Goal: Task Accomplishment & Management: Complete application form

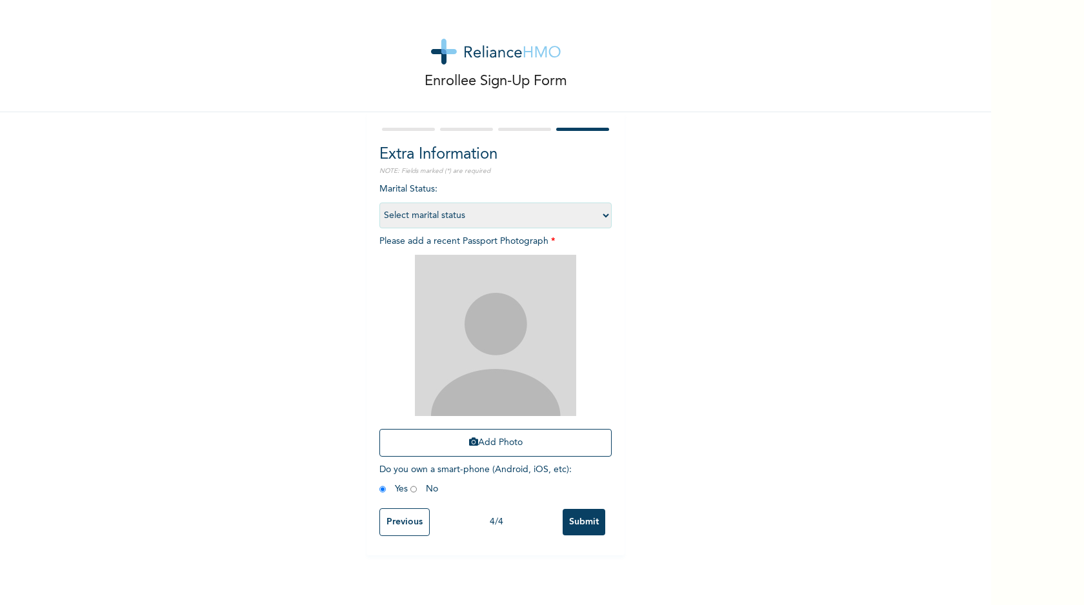
click at [397, 521] on input "Previous" at bounding box center [404, 522] width 50 height 28
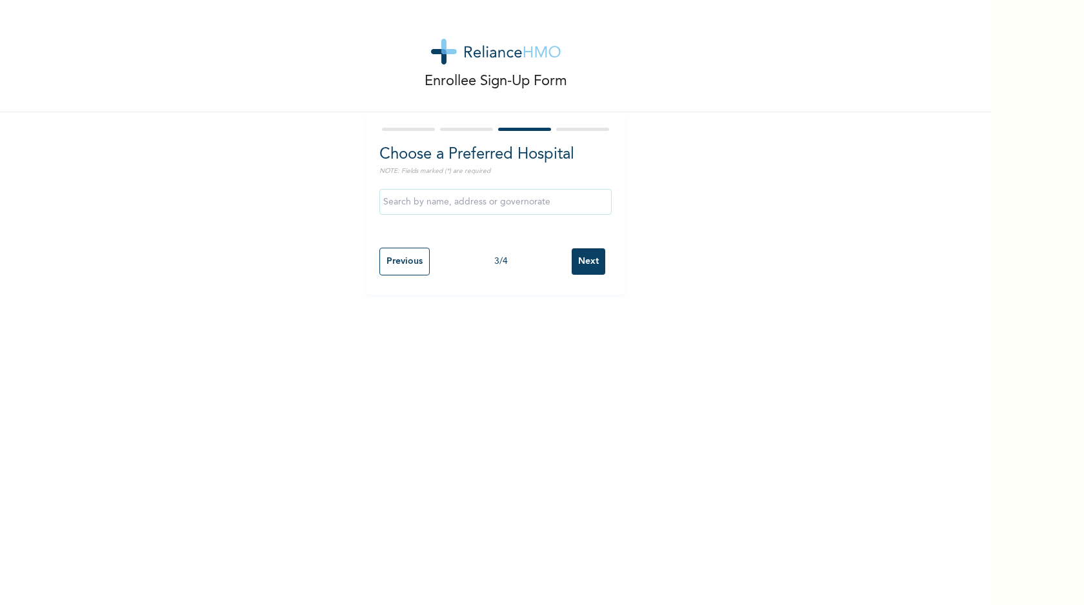
click at [402, 272] on input "Previous" at bounding box center [404, 262] width 50 height 28
select select "25"
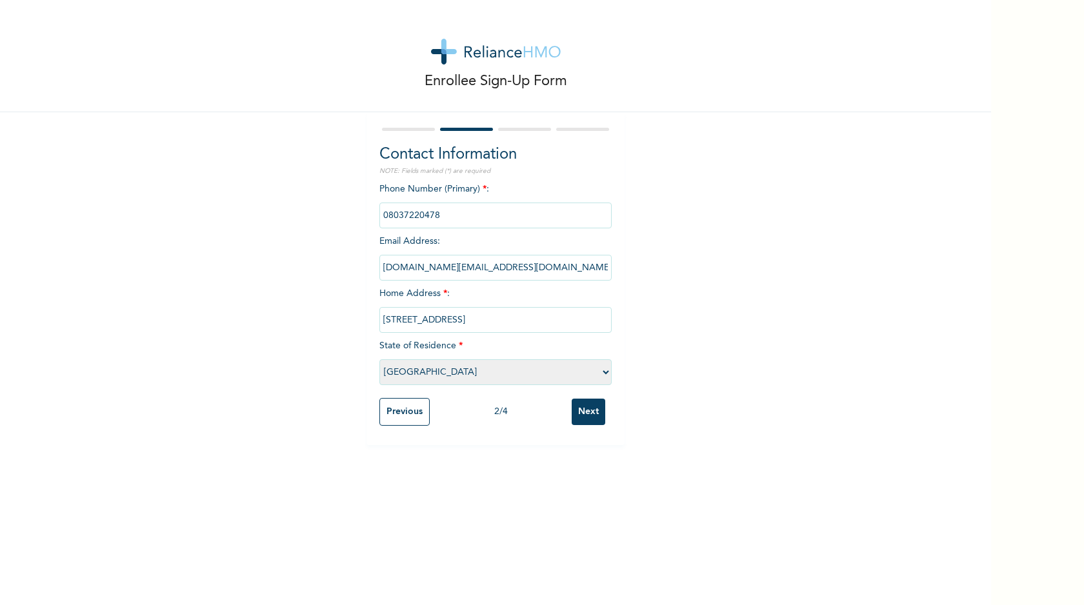
click at [401, 412] on input "Previous" at bounding box center [404, 412] width 50 height 28
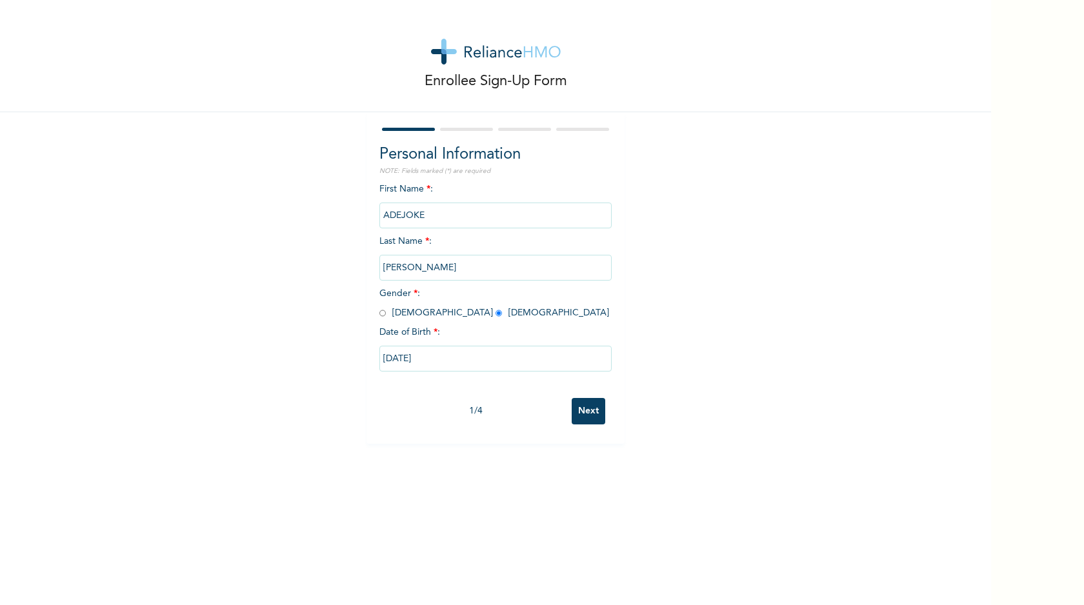
click at [575, 403] on input "Next" at bounding box center [588, 411] width 34 height 26
select select "25"
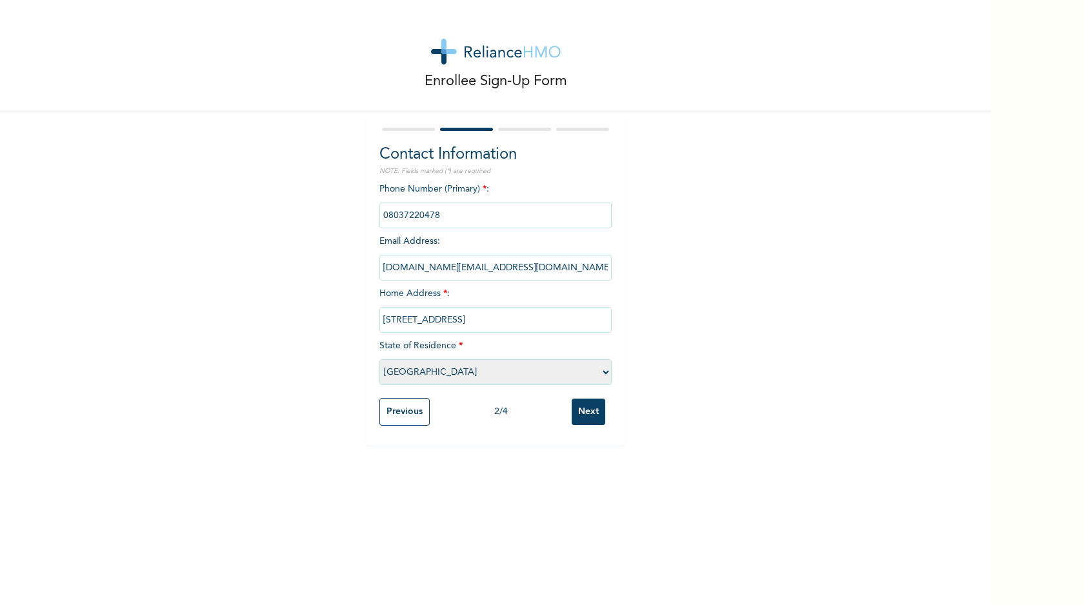
click at [517, 328] on input "8 Okiki street, Okiki Busstop, Ikorodu" at bounding box center [495, 320] width 232 height 26
click at [517, 328] on input "[STREET_ADDRESS]" at bounding box center [495, 320] width 232 height 26
click at [444, 219] on input "phone" at bounding box center [495, 216] width 232 height 26
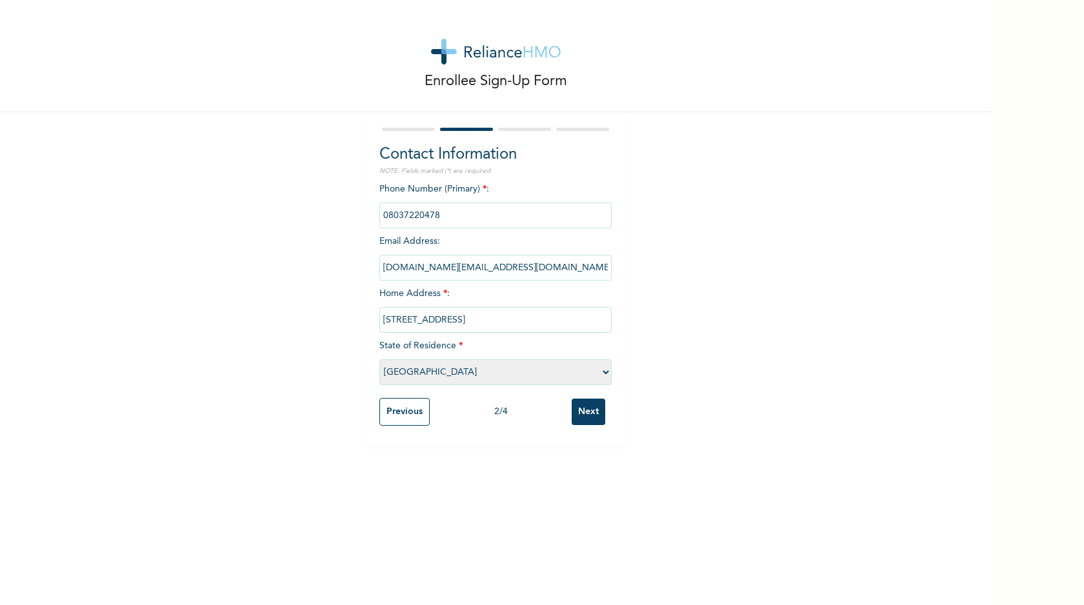
click at [444, 219] on input "phone" at bounding box center [495, 216] width 232 height 26
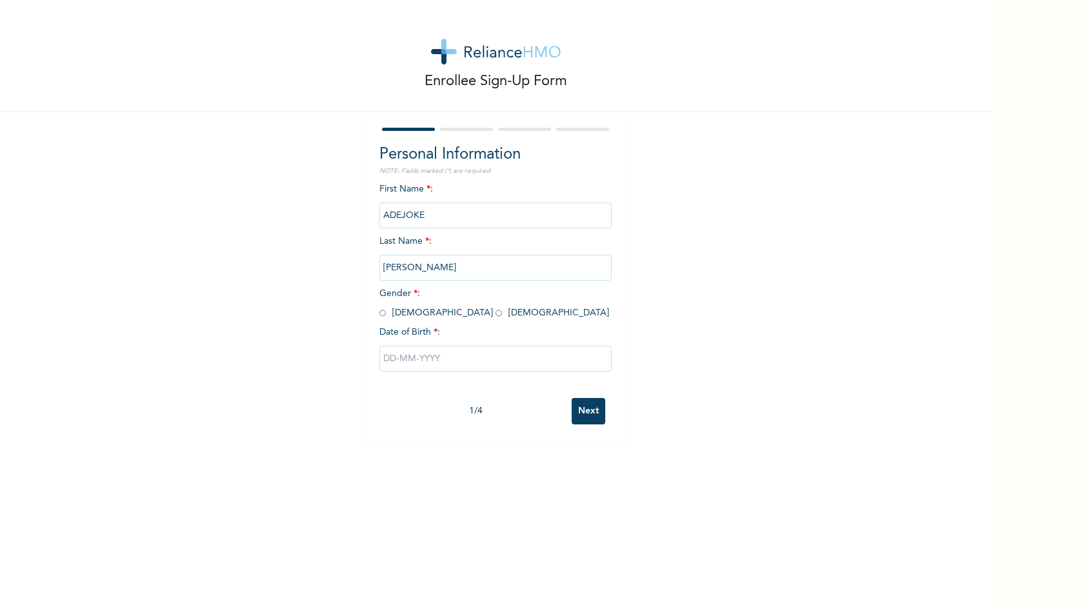
click at [495, 313] on input "radio" at bounding box center [498, 313] width 6 height 12
radio input "true"
click at [386, 355] on input "text" at bounding box center [495, 359] width 232 height 26
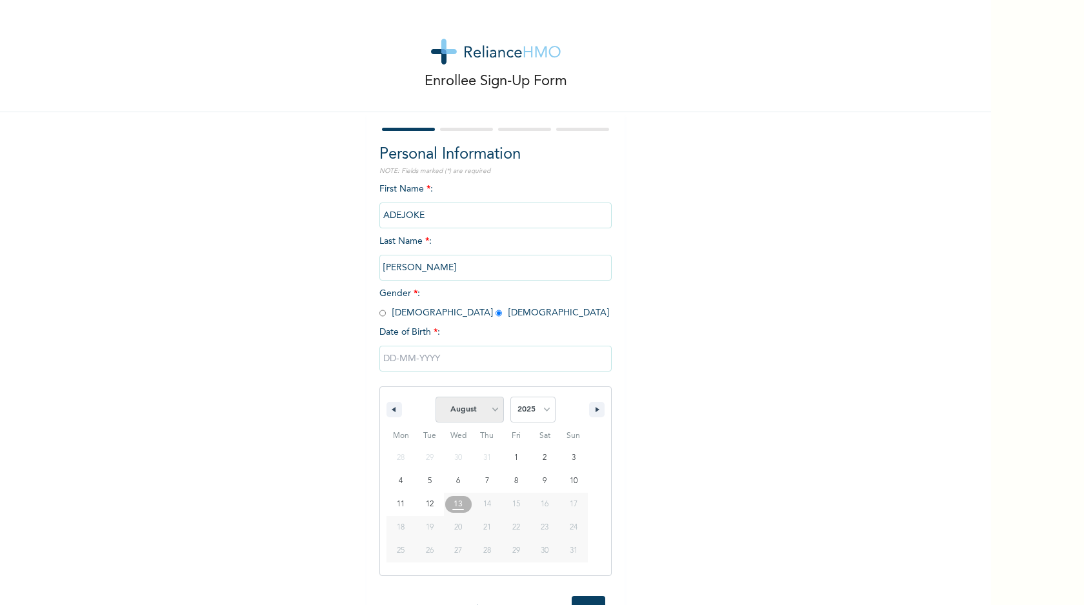
click at [492, 410] on select "January February March April May June July August September October November De…" at bounding box center [469, 410] width 68 height 26
click at [435, 397] on select "January February March April May June July August September October November De…" at bounding box center [469, 410] width 68 height 26
select select "7"
click at [537, 417] on select "2025 2024 2023 2022 2021 2020 2019 2018 2017 2016 2015 2014 2013 2012 2011 2010…" at bounding box center [532, 410] width 45 height 26
select select "1965"
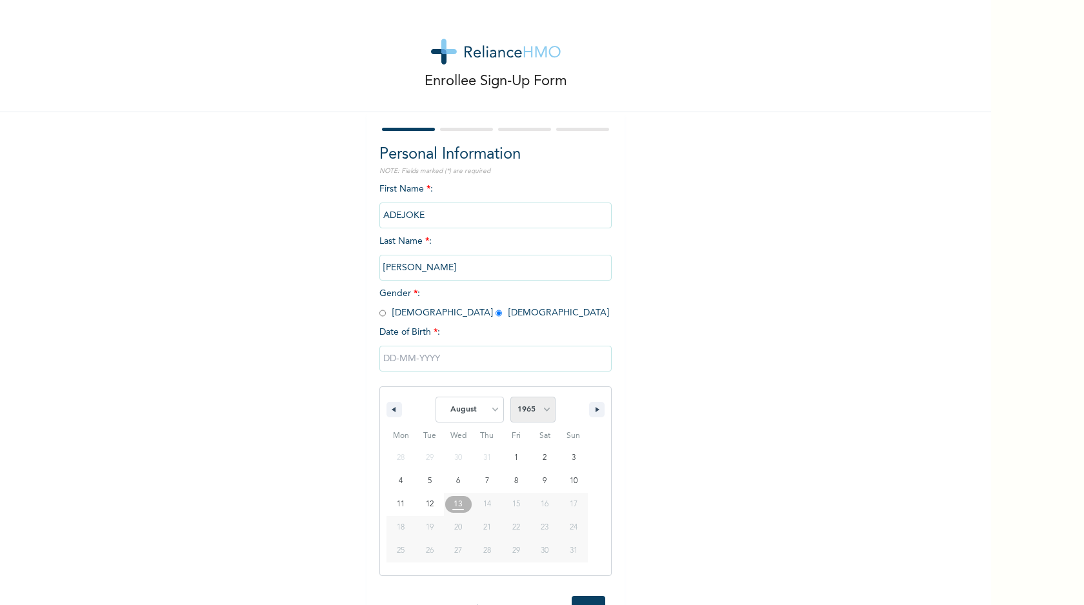
click at [510, 397] on select "2025 2024 2023 2022 2021 2020 2019 2018 2017 2016 2015 2014 2013 2012 2011 2010…" at bounding box center [532, 410] width 45 height 26
click at [492, 413] on select "January February March April May June July August September October November De…" at bounding box center [469, 410] width 68 height 26
select select "8"
click at [435, 397] on select "January February March April May June July August September October November De…" at bounding box center [469, 410] width 68 height 26
type input "09/21/1965"
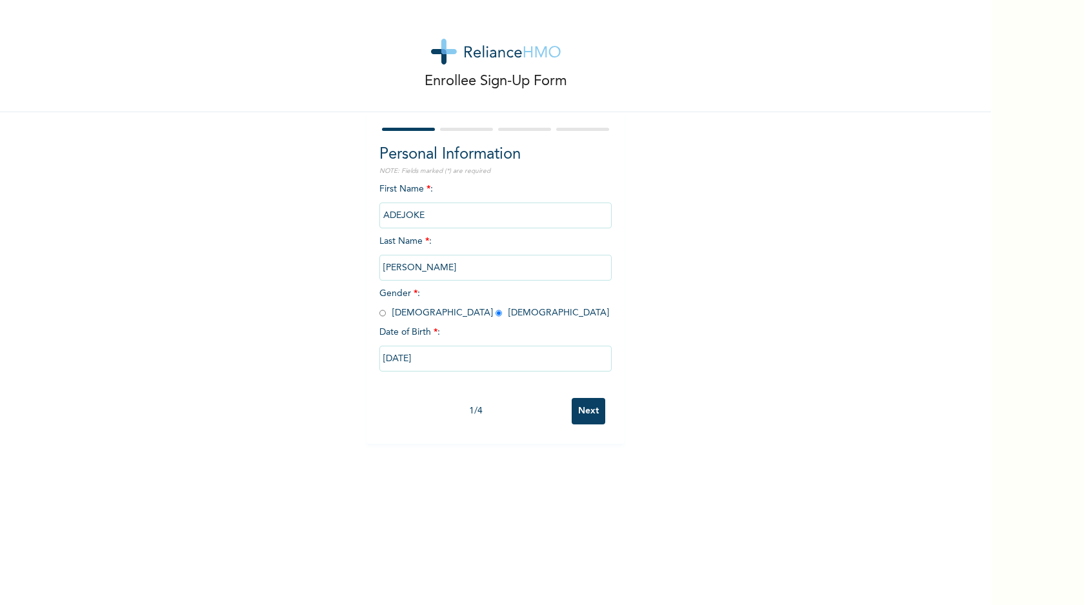
click at [576, 409] on input "Next" at bounding box center [588, 411] width 34 height 26
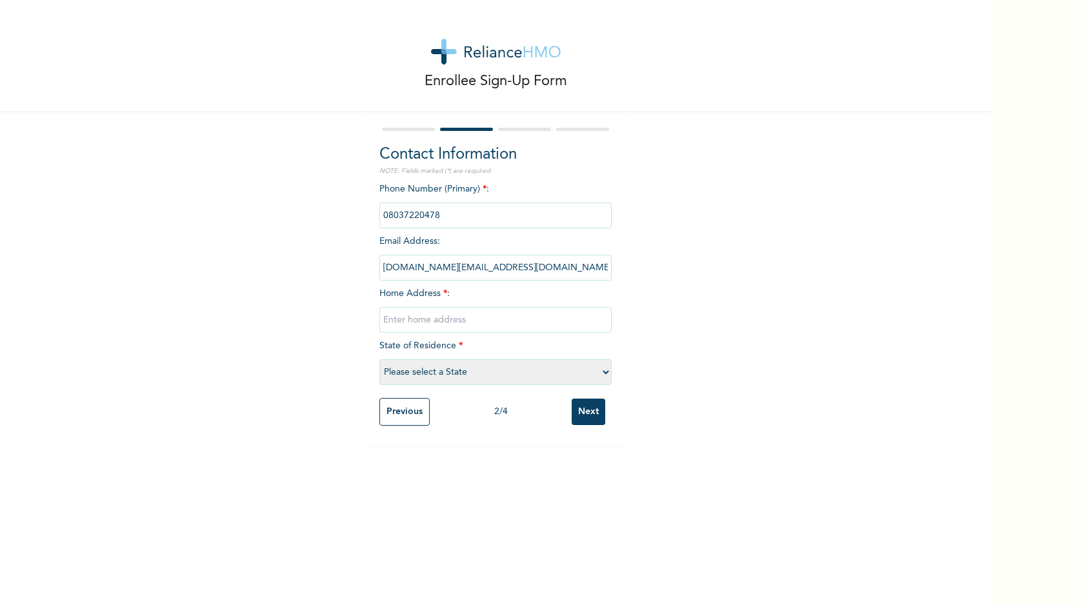
click at [468, 323] on input "text" at bounding box center [495, 320] width 232 height 26
click at [413, 316] on input "text" at bounding box center [495, 320] width 232 height 26
paste input "8 Okiki street, Okiki Busstop, Ikorodu"
type input "8 Okiki street, Okiki Busstop, Ikorodu"
click at [427, 369] on select "Please select a State Abia Abuja (FCT) Adamawa Akwa Ibom Anambra Bauchi Bayelsa…" at bounding box center [495, 372] width 232 height 26
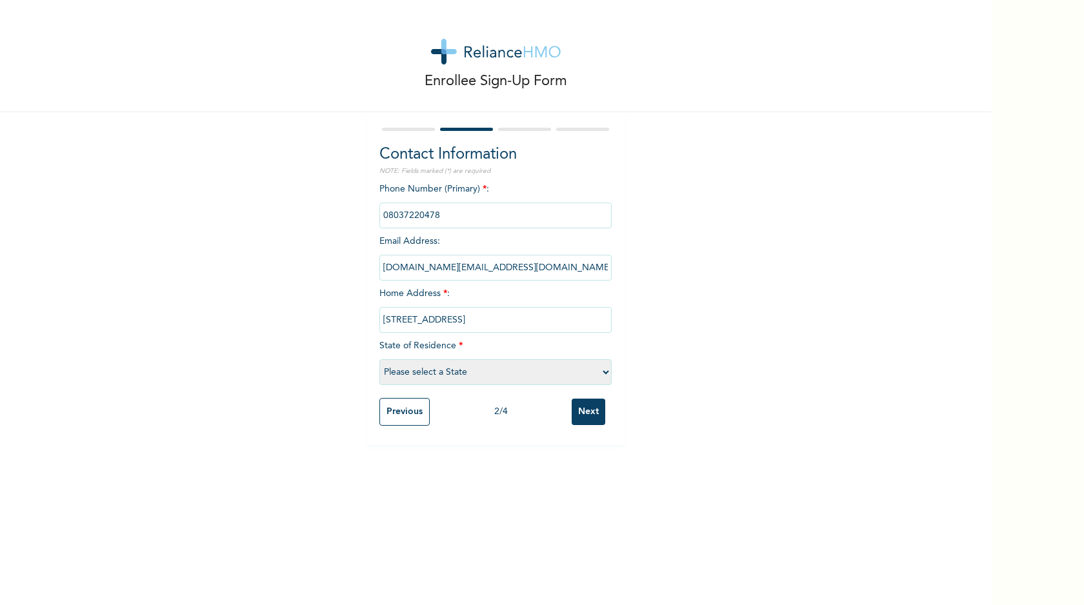
select select "25"
click at [379, 359] on select "Please select a State Abia Abuja (FCT) Adamawa Akwa Ibom Anambra Bauchi Bayelsa…" at bounding box center [495, 372] width 232 height 26
click at [585, 417] on input "Next" at bounding box center [588, 412] width 34 height 26
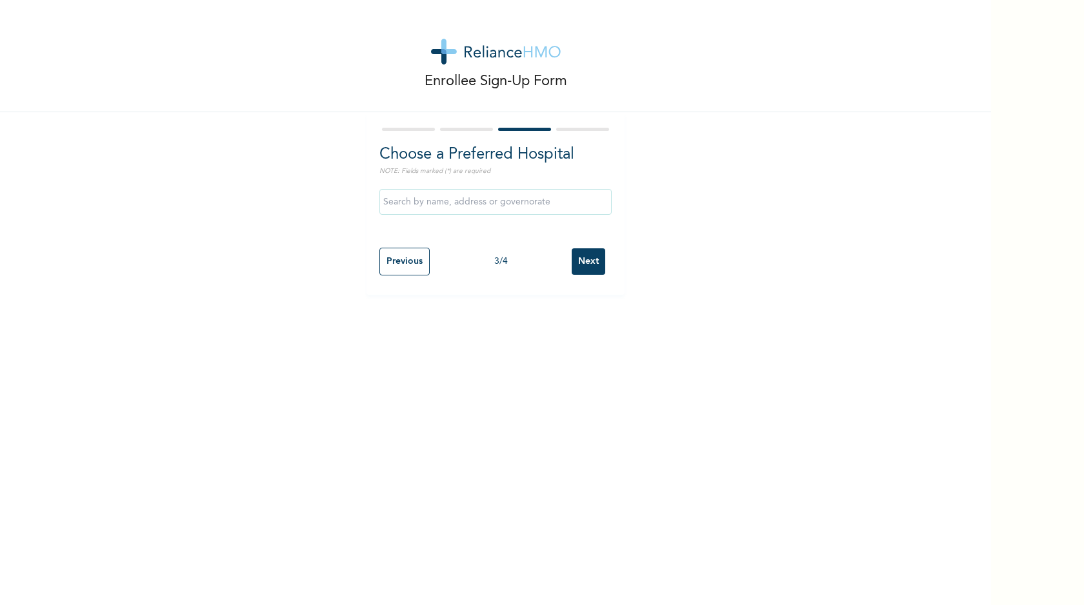
click at [424, 198] on input "text" at bounding box center [495, 202] width 232 height 26
type input "Oak Hospitals"
click at [591, 256] on input "Next" at bounding box center [588, 261] width 34 height 26
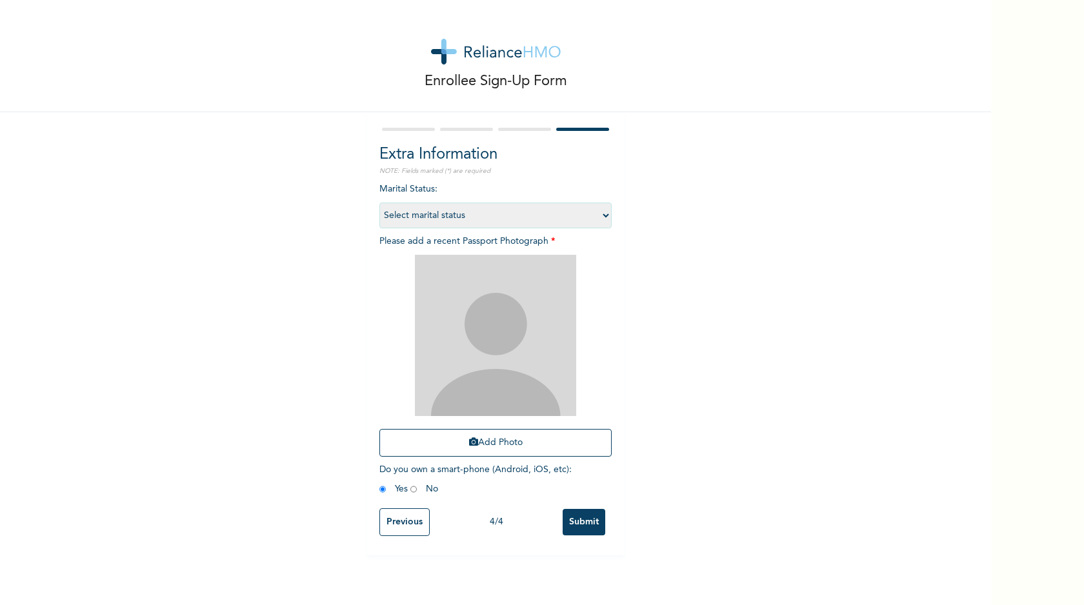
click at [589, 215] on select "Select marital status Single Married Divorced Widow/Widower" at bounding box center [495, 216] width 232 height 26
click at [379, 203] on select "Select marital status Single Married Divorced Widow/Widower" at bounding box center [495, 216] width 232 height 26
click at [495, 220] on select "Select marital status Single Married Divorced Widow/Widower" at bounding box center [495, 216] width 232 height 26
select select "3"
click at [379, 203] on select "Select marital status Single Married Divorced Widow/Widower" at bounding box center [495, 216] width 232 height 26
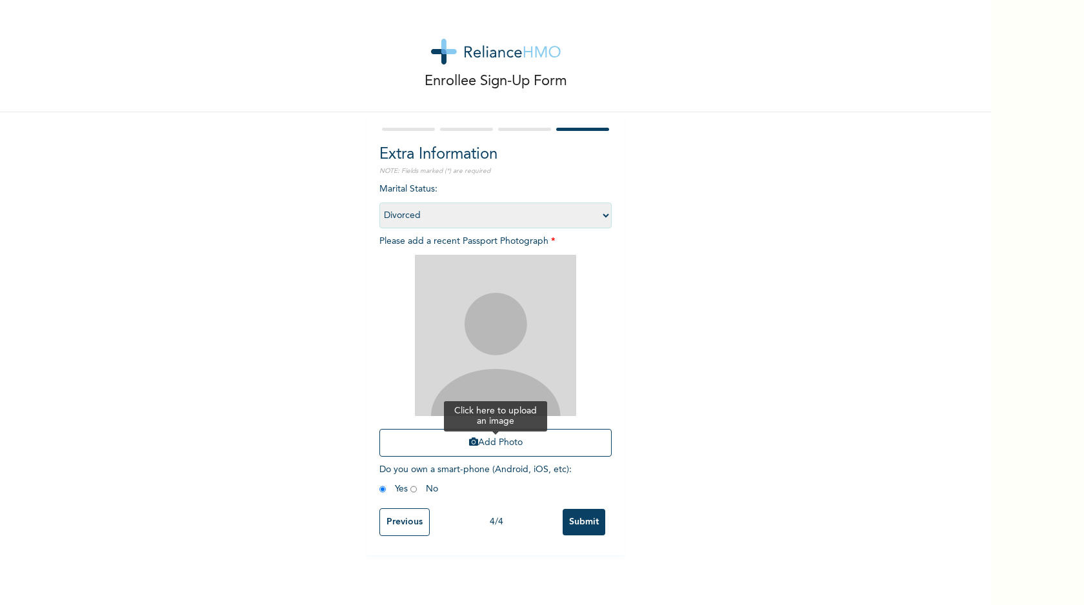
click at [432, 445] on button "Add Photo" at bounding box center [495, 443] width 232 height 28
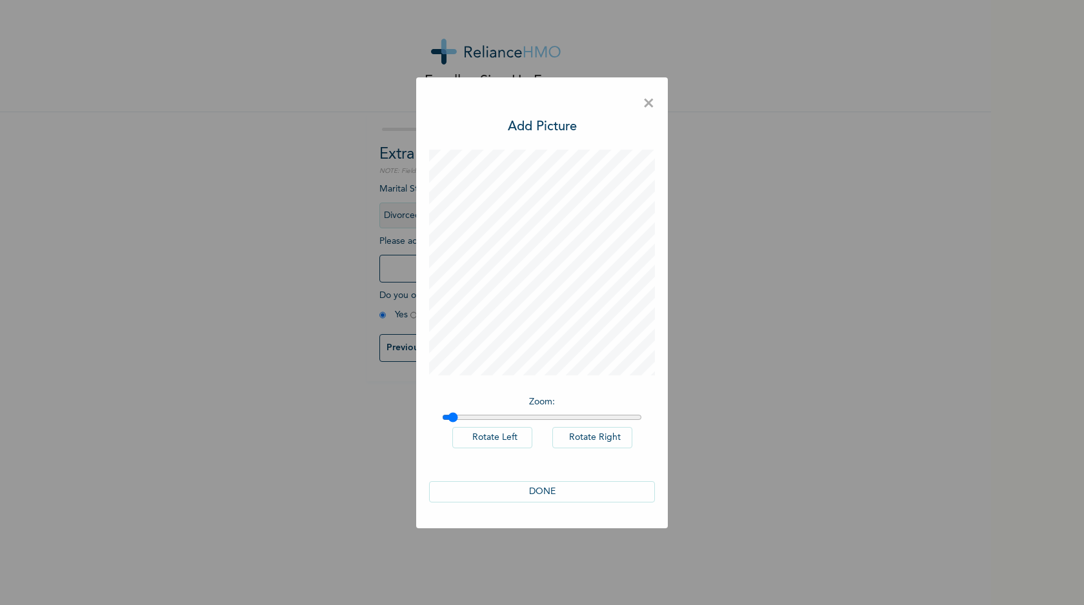
type input "1.03"
click at [453, 415] on input "range" at bounding box center [542, 417] width 200 height 10
click at [557, 494] on button "DONE" at bounding box center [542, 491] width 226 height 21
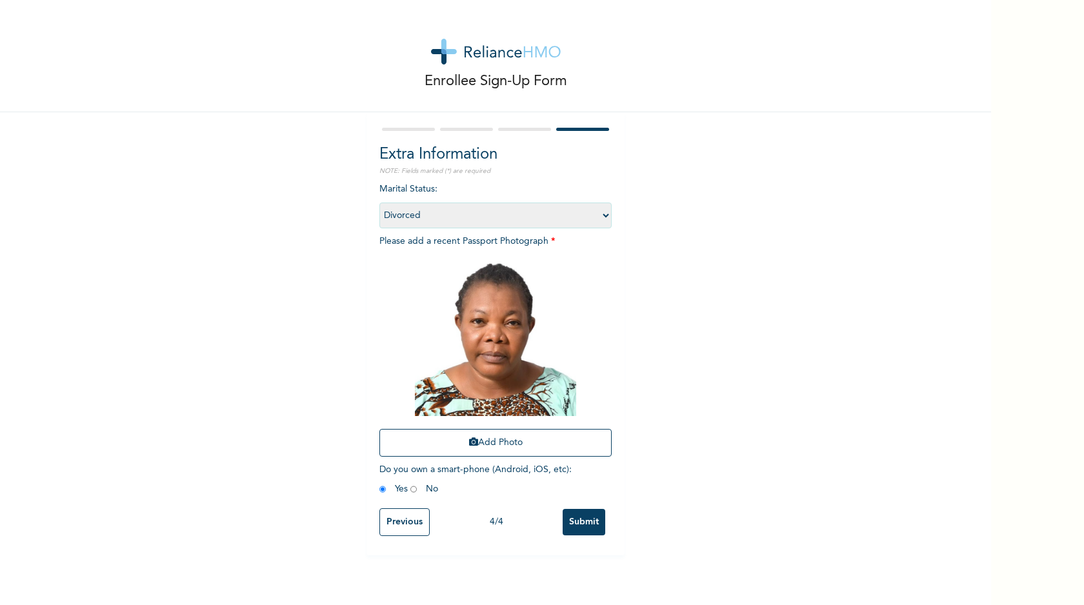
click at [579, 523] on input "Submit" at bounding box center [583, 522] width 43 height 26
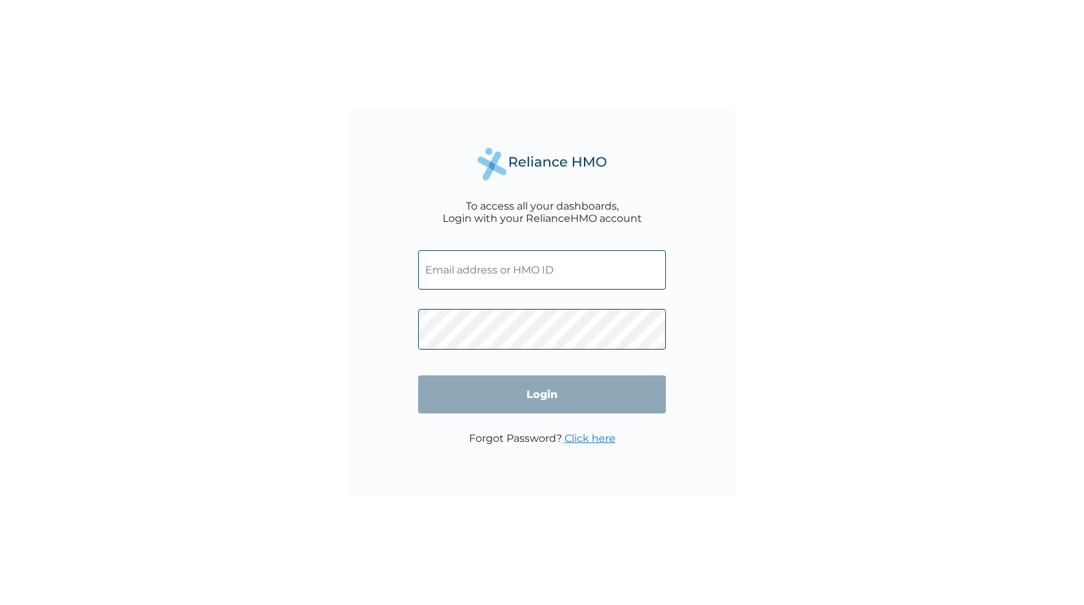
click at [479, 273] on input "text" at bounding box center [542, 269] width 248 height 39
click at [582, 437] on link "Click here" at bounding box center [589, 438] width 51 height 12
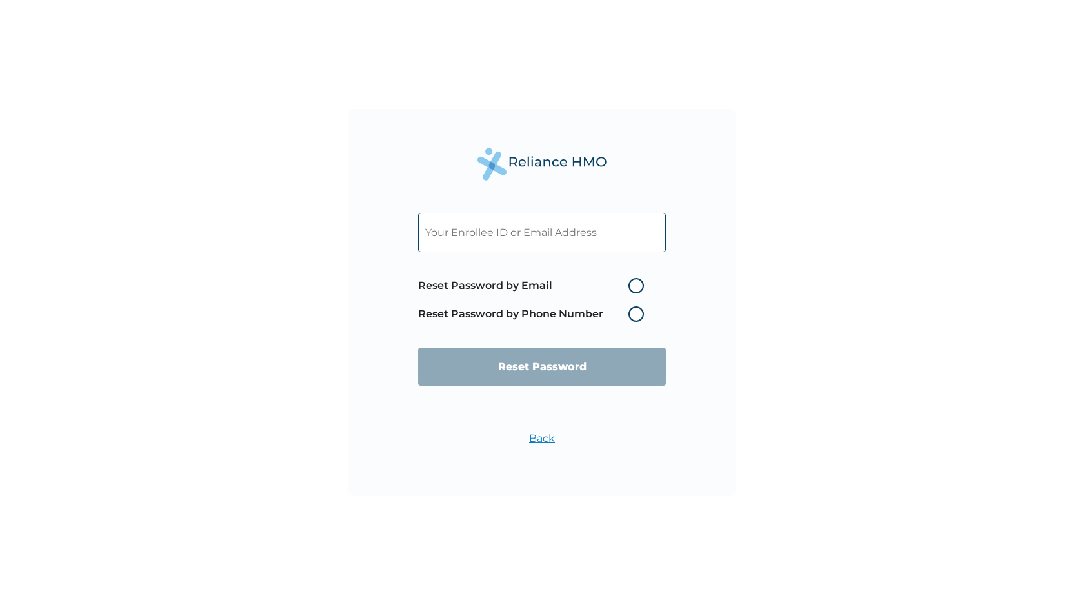
click at [633, 286] on label "Reset Password by Email" at bounding box center [534, 285] width 232 height 15
click at [631, 286] on input "Reset Password by Email" at bounding box center [620, 285] width 21 height 21
radio input "true"
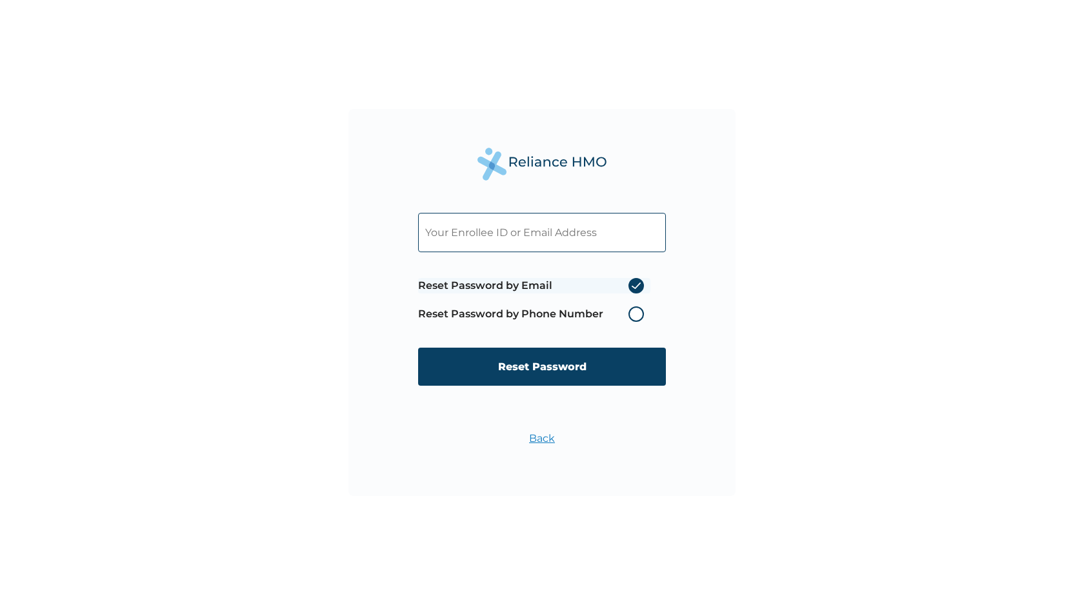
click at [546, 234] on input "text" at bounding box center [542, 232] width 248 height 39
click at [531, 224] on input "text" at bounding box center [542, 232] width 248 height 39
paste input "nairafy.ng@gmail.com"
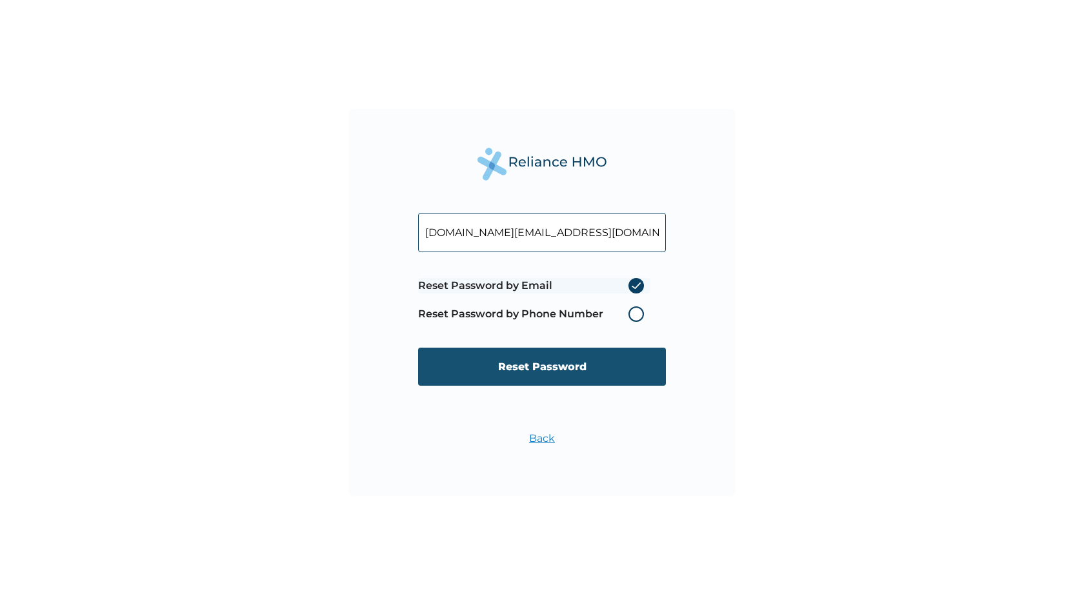
type input "nairafy.ng@gmail.com"
click at [512, 372] on input "Reset Password" at bounding box center [542, 367] width 248 height 38
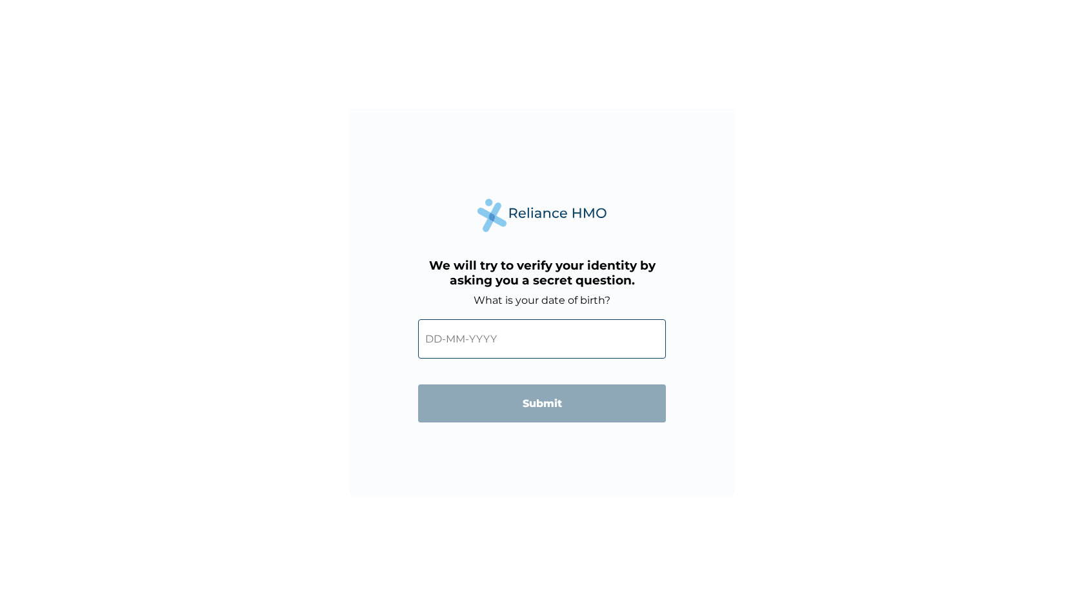
click at [442, 342] on input "text" at bounding box center [542, 338] width 248 height 39
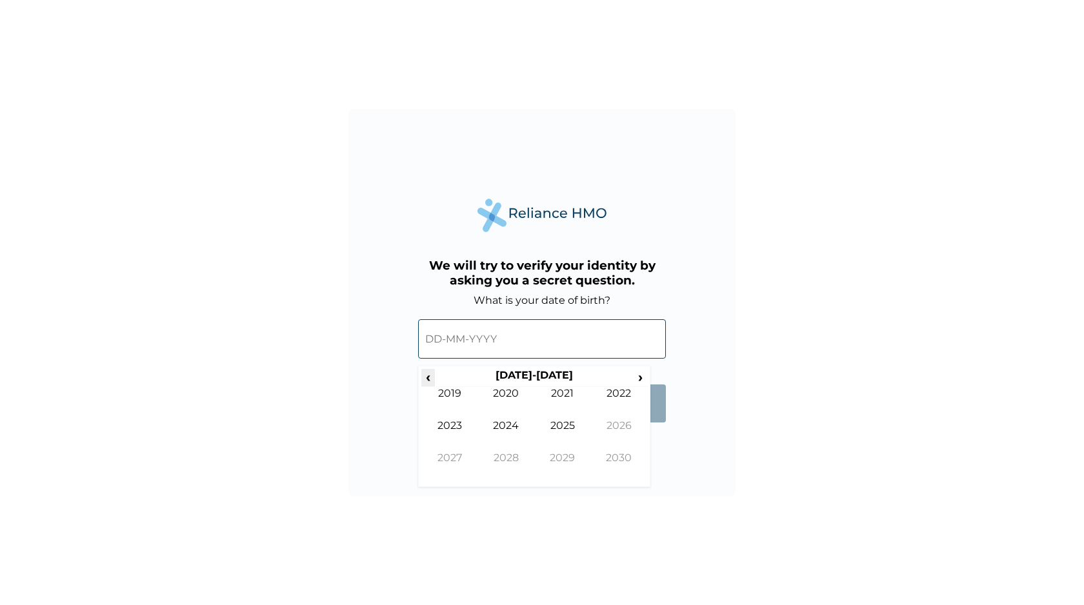
click at [428, 375] on span "‹" at bounding box center [428, 377] width 14 height 16
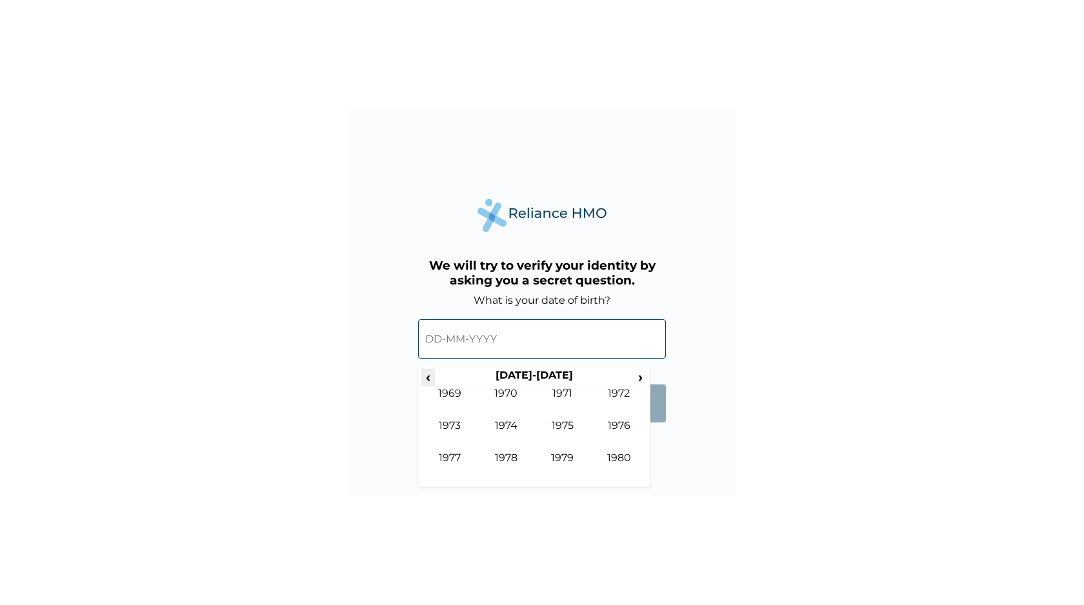
click at [428, 375] on span "‹" at bounding box center [428, 377] width 14 height 16
click at [553, 426] on td "1965" at bounding box center [562, 435] width 57 height 32
click at [451, 456] on td "Sep" at bounding box center [449, 468] width 57 height 32
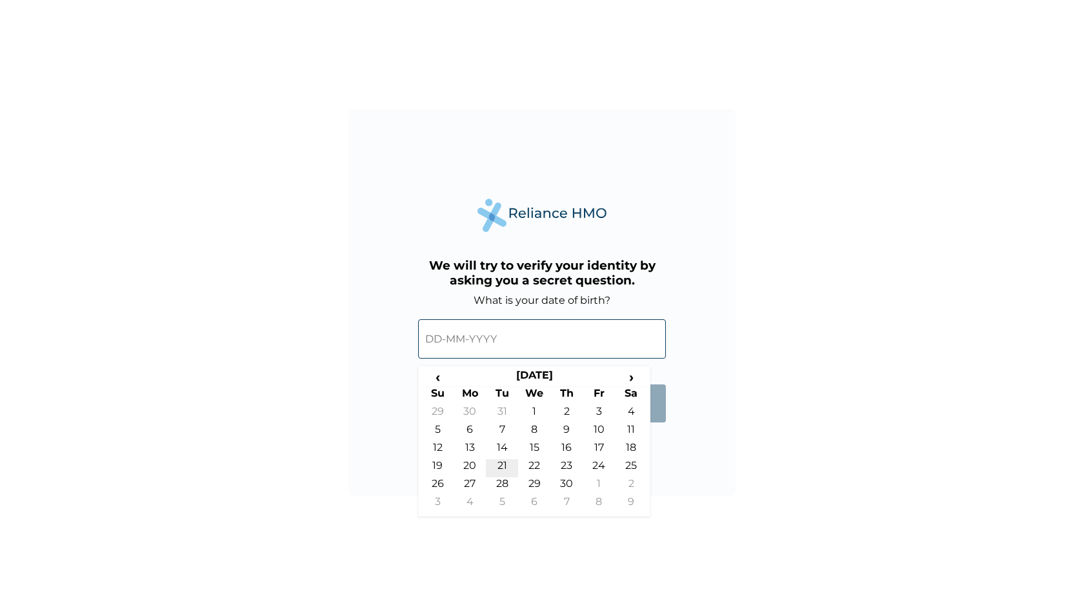
click at [505, 463] on td "21" at bounding box center [502, 468] width 32 height 18
type input "21-09-1965"
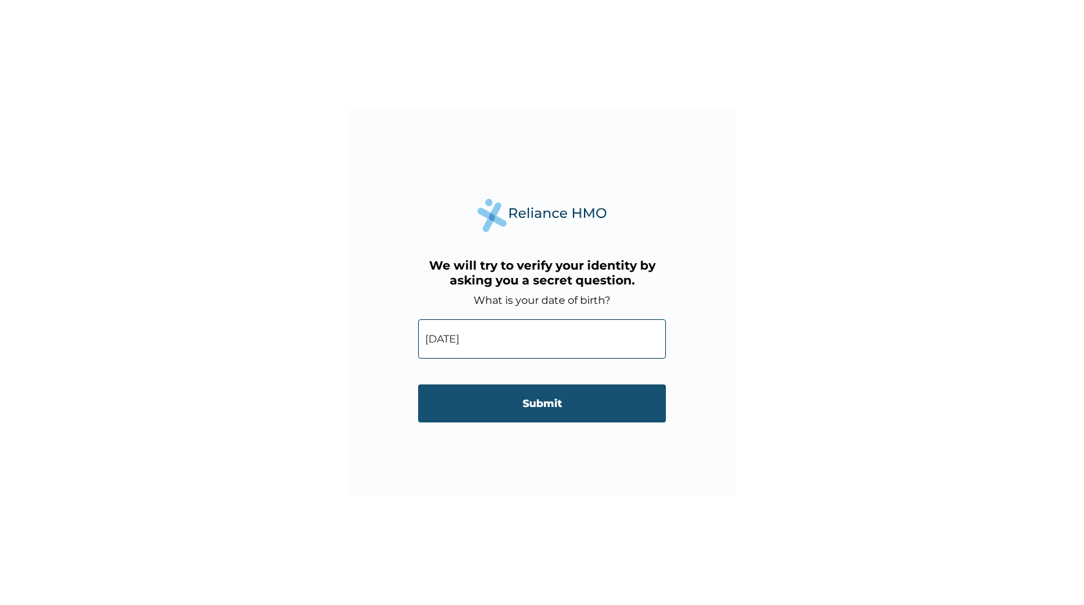
click at [517, 409] on input "Submit" at bounding box center [542, 403] width 248 height 38
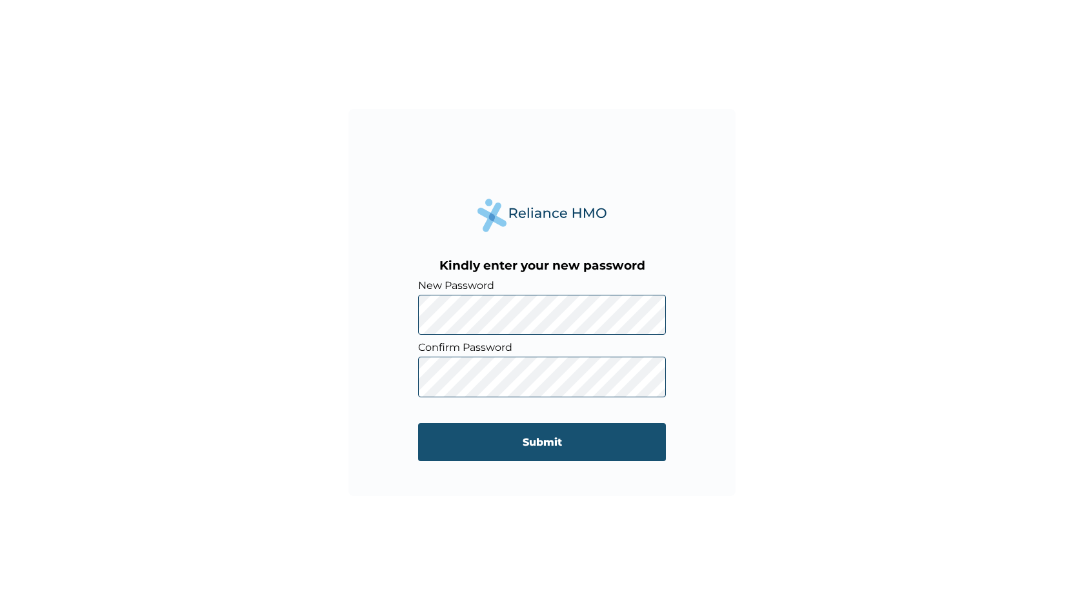
click at [469, 439] on input "Submit" at bounding box center [542, 442] width 248 height 38
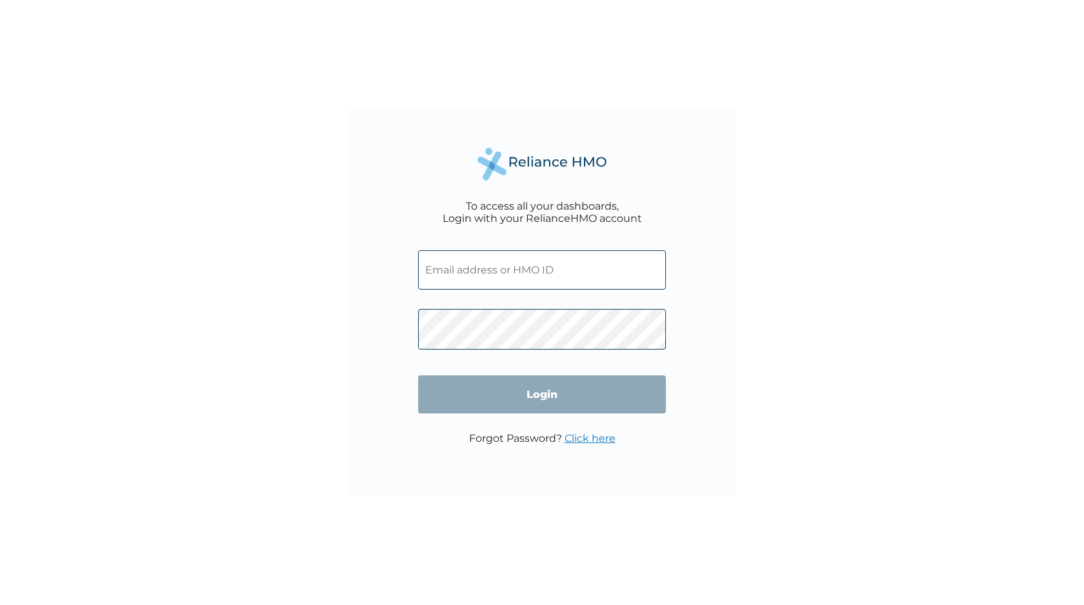
click at [522, 273] on input "text" at bounding box center [542, 269] width 248 height 39
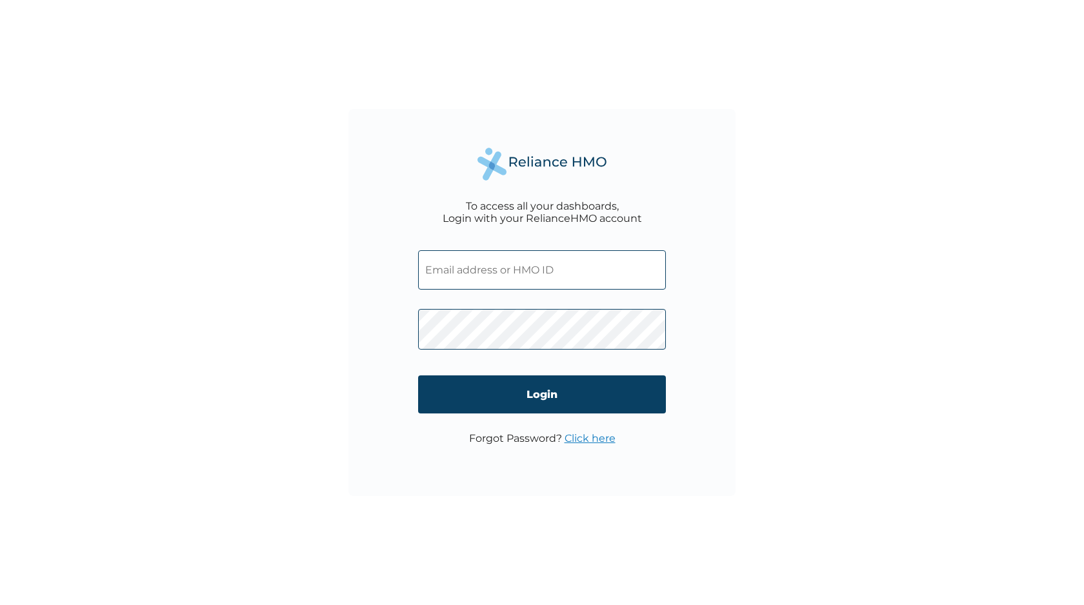
click at [468, 272] on input "text" at bounding box center [542, 269] width 248 height 39
click at [450, 275] on input "text" at bounding box center [542, 269] width 248 height 39
paste input "nairafy.ng@gmail.com"
type input "nairafy.ng@gmail.com"
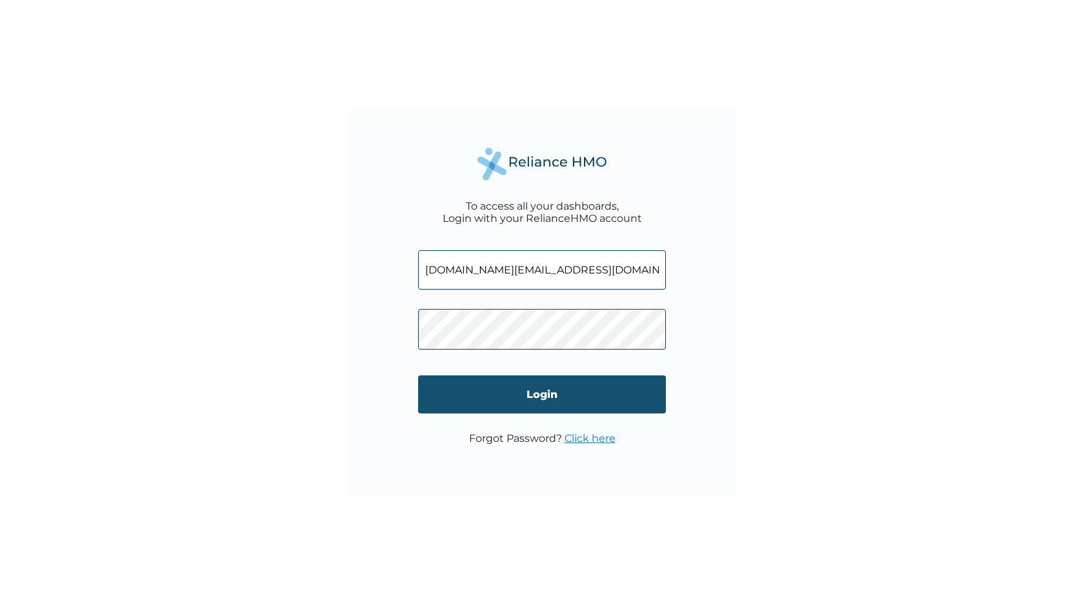
click at [434, 386] on input "Login" at bounding box center [542, 394] width 248 height 38
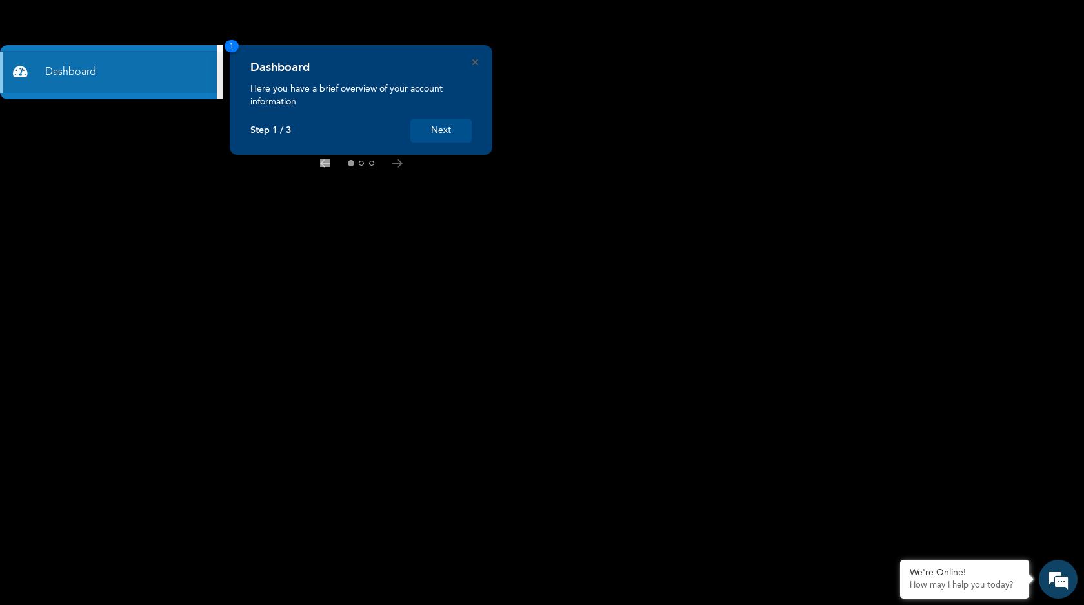
click at [435, 130] on button "Next" at bounding box center [440, 131] width 61 height 24
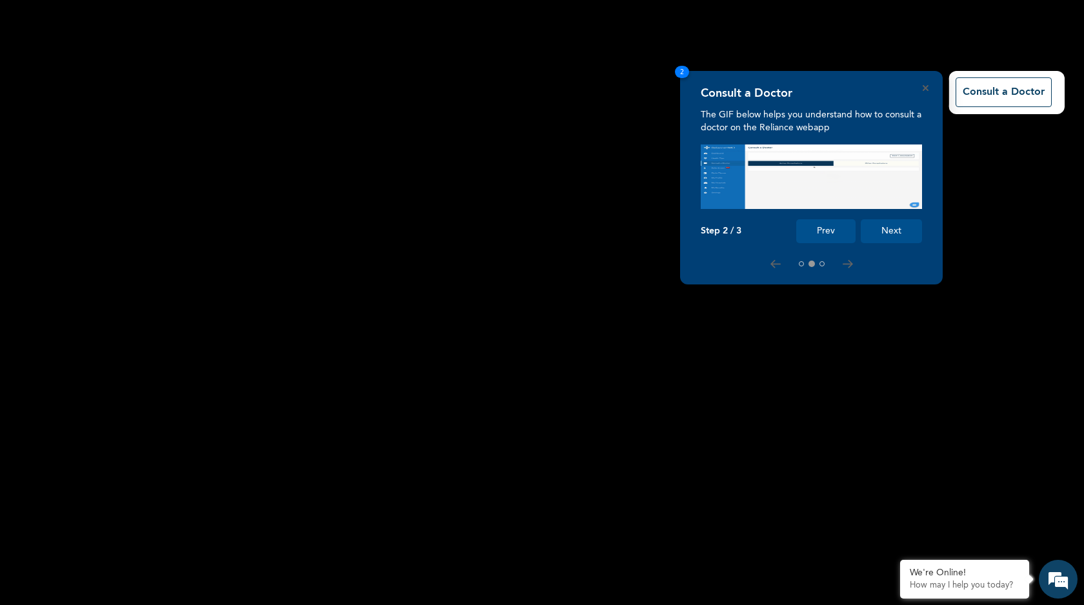
click at [894, 230] on button "Next" at bounding box center [890, 231] width 61 height 24
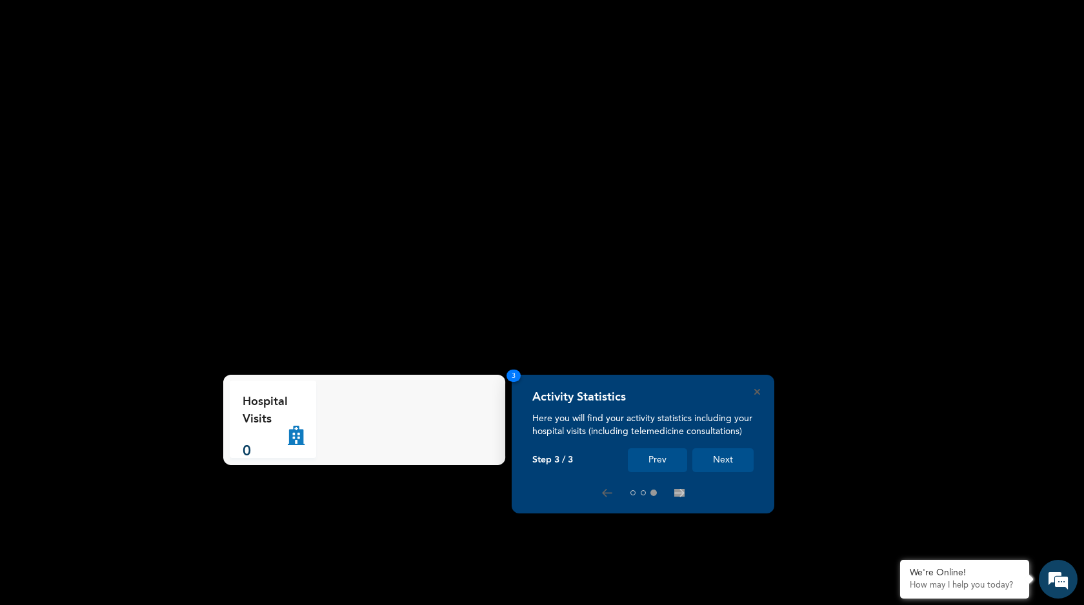
click at [722, 456] on button "Next" at bounding box center [722, 460] width 61 height 24
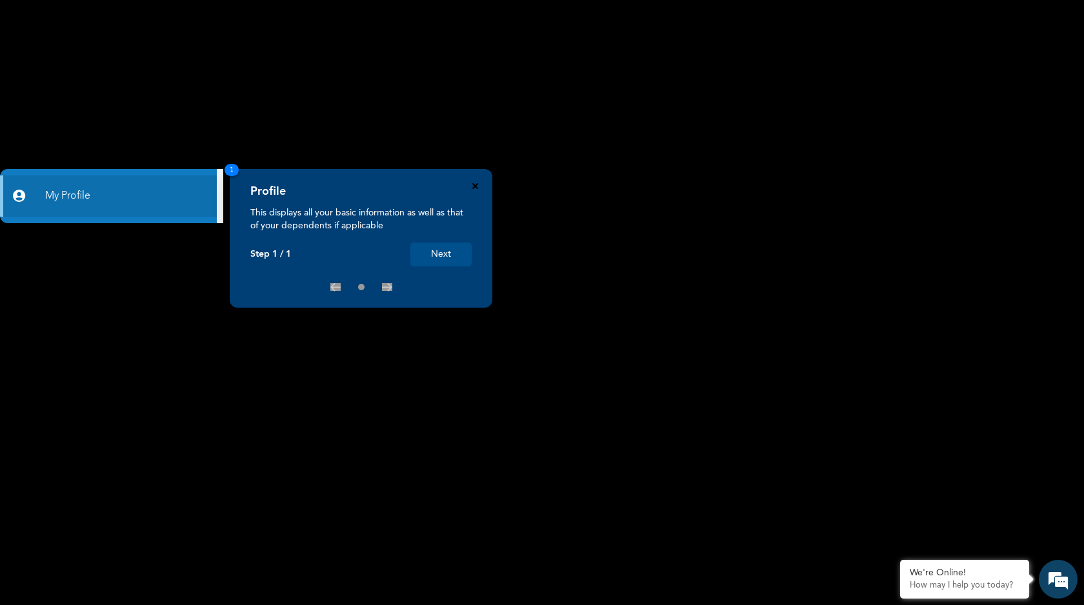
click at [475, 185] on icon "Close" at bounding box center [475, 186] width 6 height 6
